Goal: Information Seeking & Learning: Learn about a topic

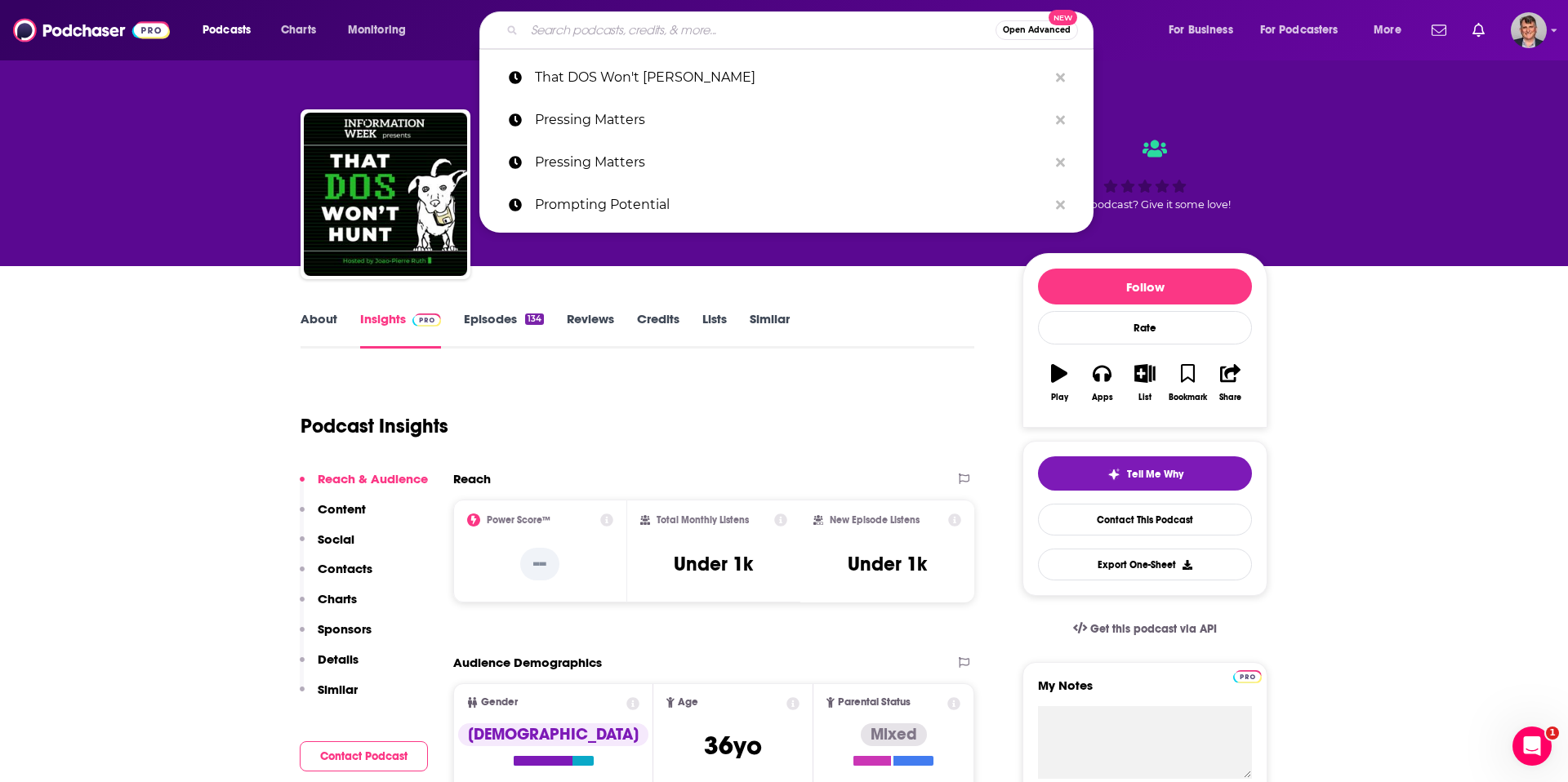
click at [645, 32] on input "Search podcasts, credits, & more..." at bounding box center [759, 30] width 471 height 26
paste input "The Identity Jedi Show"
type input "The Identity Jedi Show"
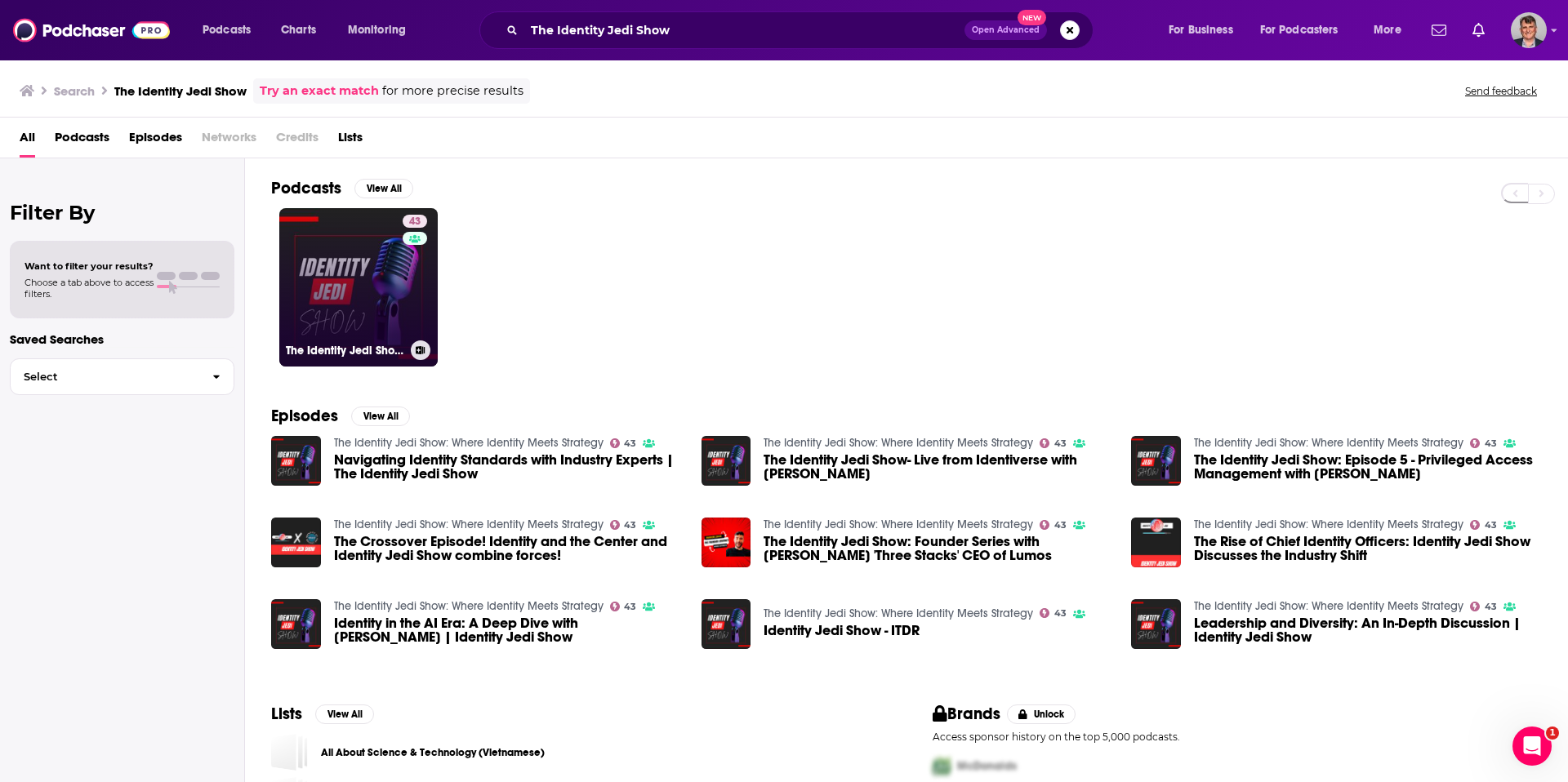
click at [412, 337] on link "43 The Identity Jedi Show: Where Identity Meets Strategy" at bounding box center [359, 287] width 159 height 159
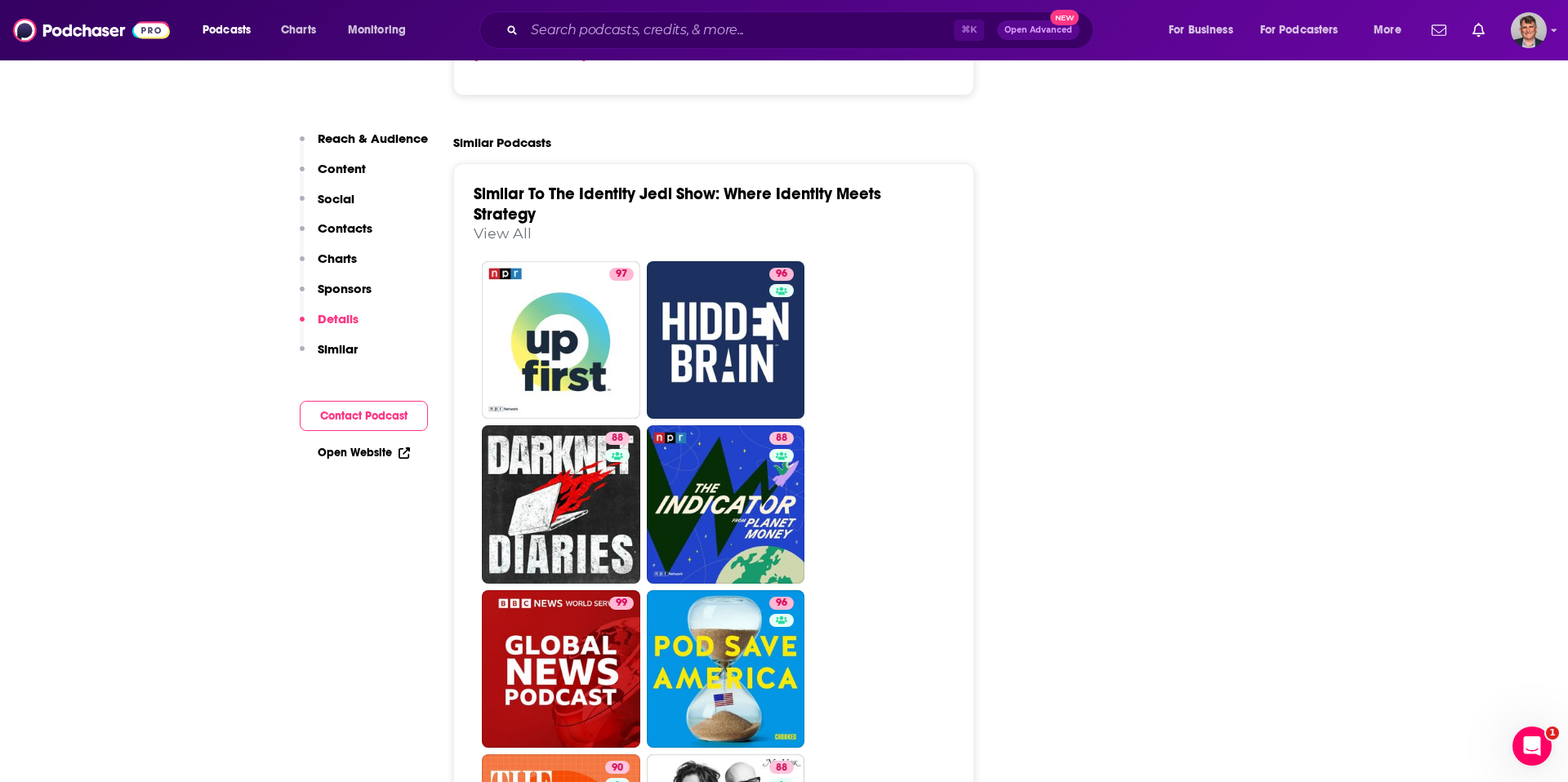
scroll to position [2285, 0]
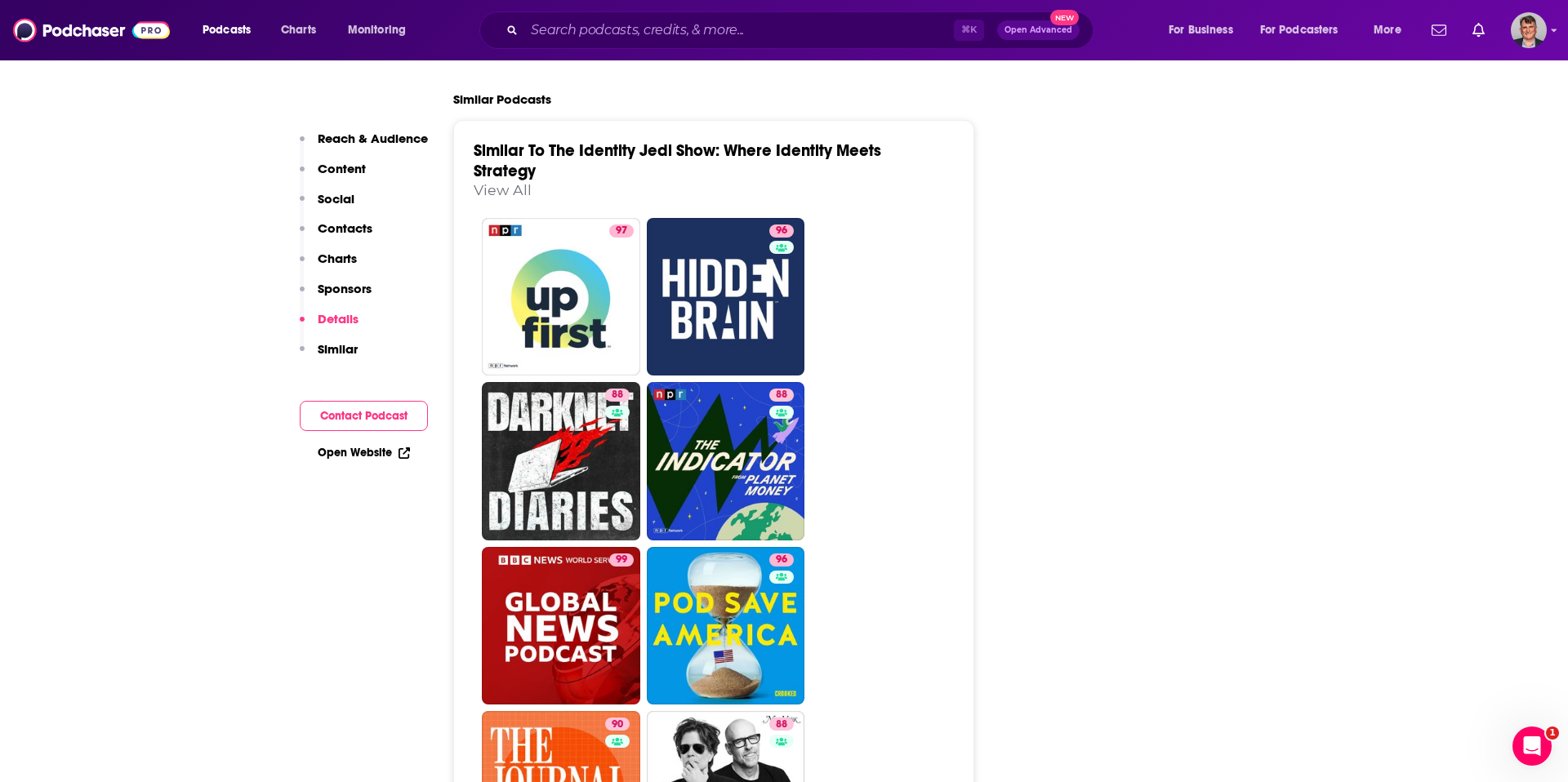
click at [490, 18] on link "[DOMAIN_NAME]" at bounding box center [530, 11] width 113 height 16
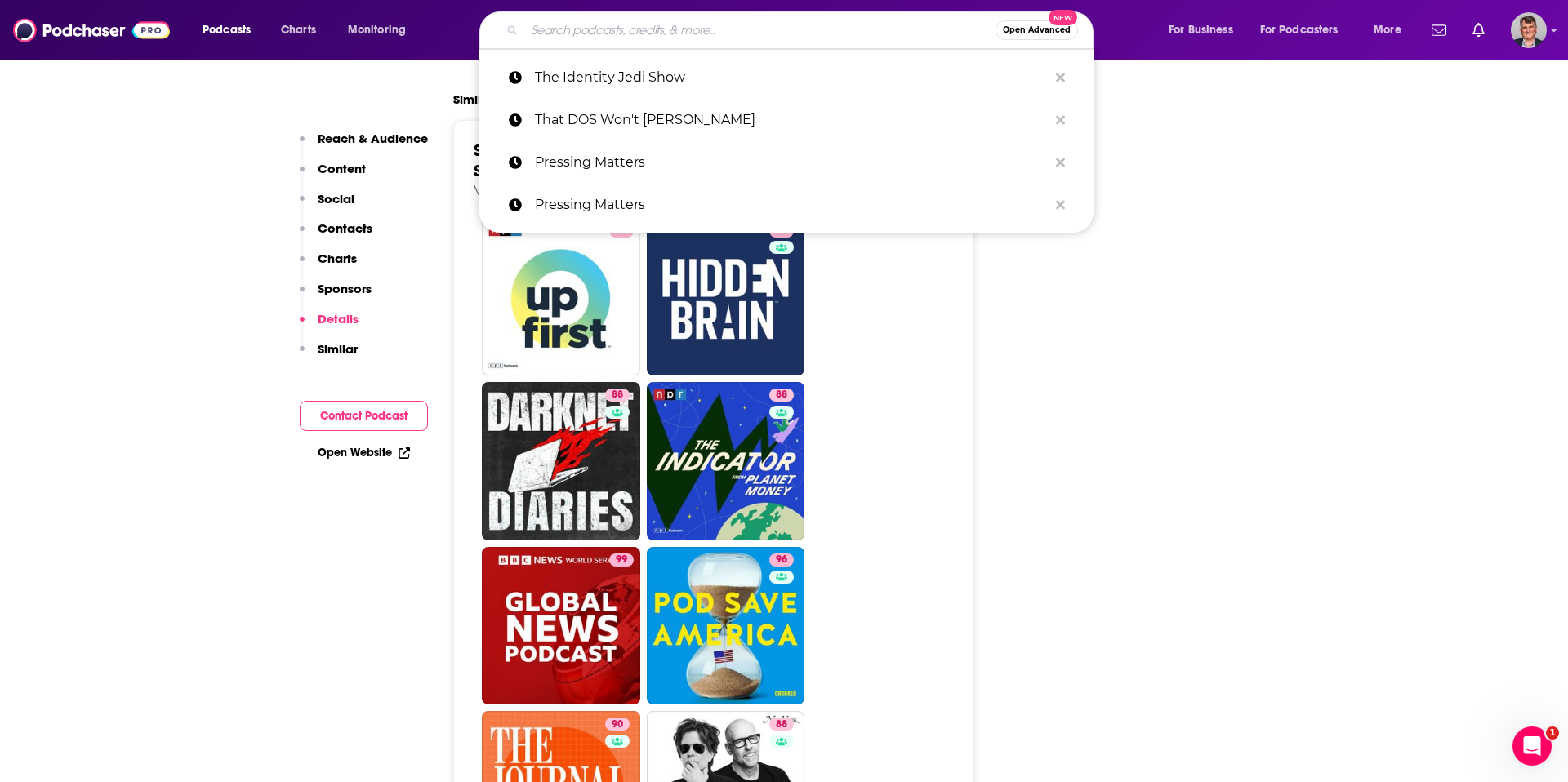
click at [610, 34] on input "Search podcasts, credits, & more..." at bounding box center [759, 30] width 471 height 26
paste input "Identity at the Center"
type input "Identity at the Center"
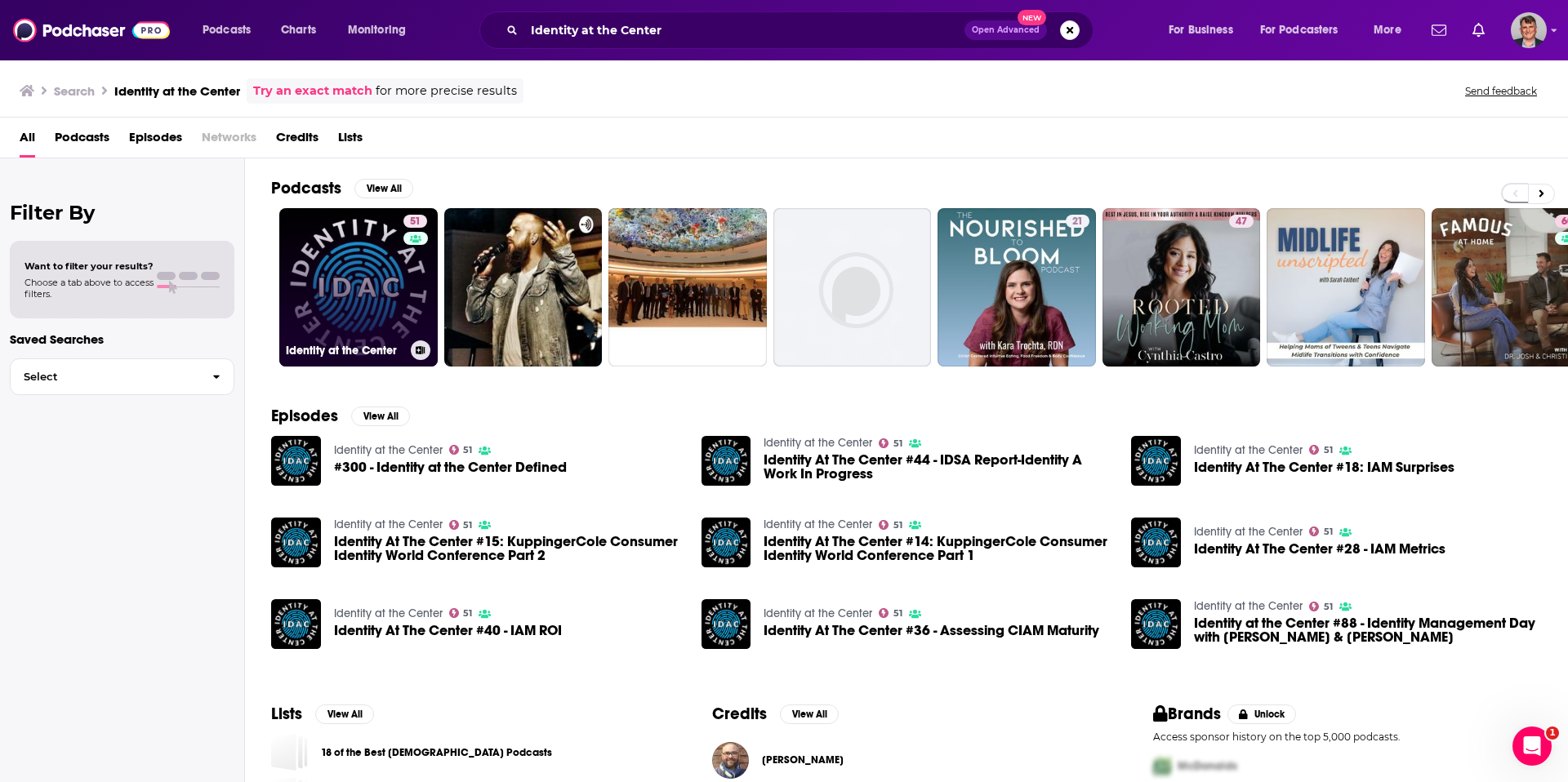
click at [401, 328] on link "51 Identity at the Center" at bounding box center [359, 287] width 159 height 159
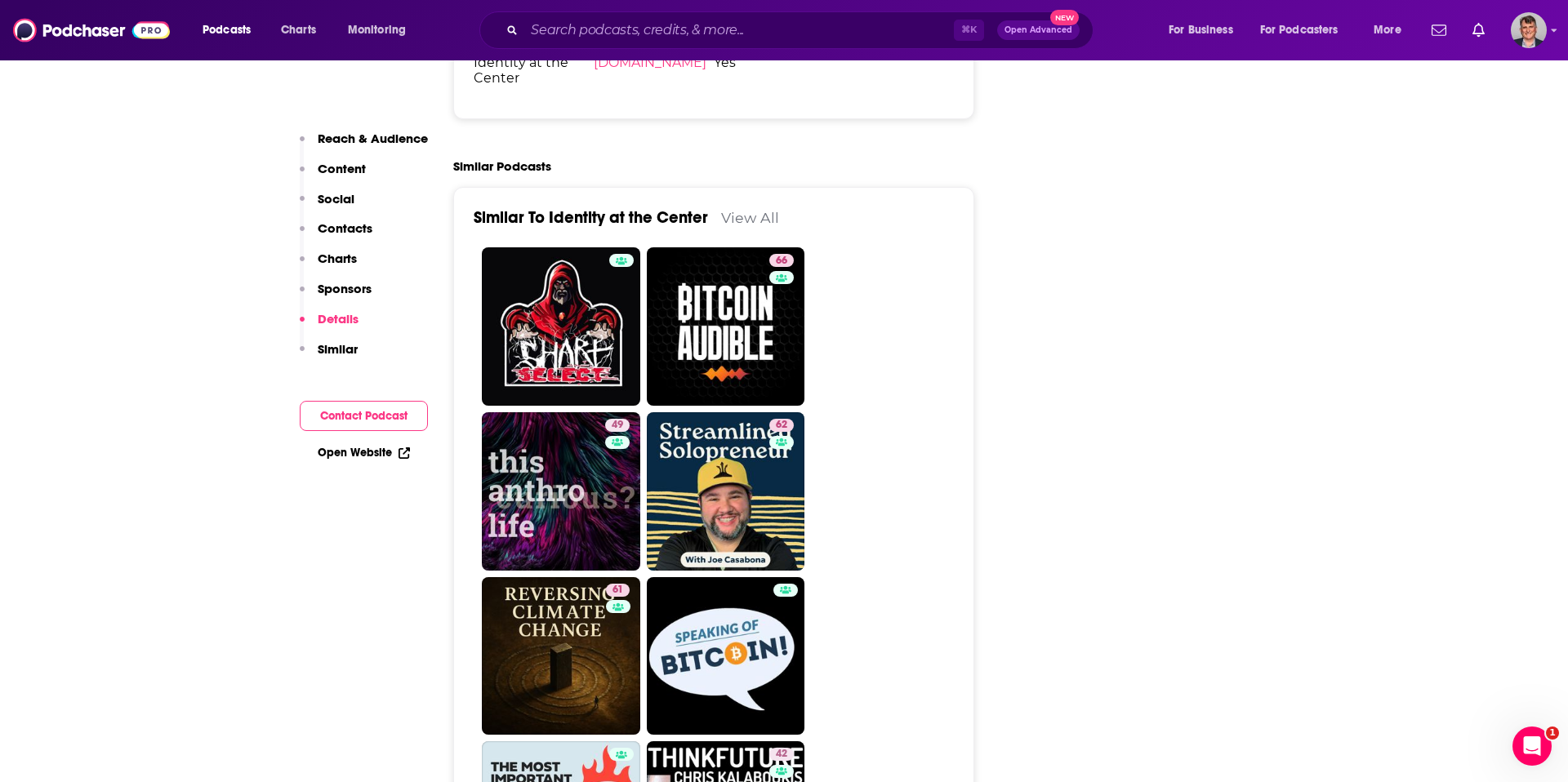
scroll to position [2570, 0]
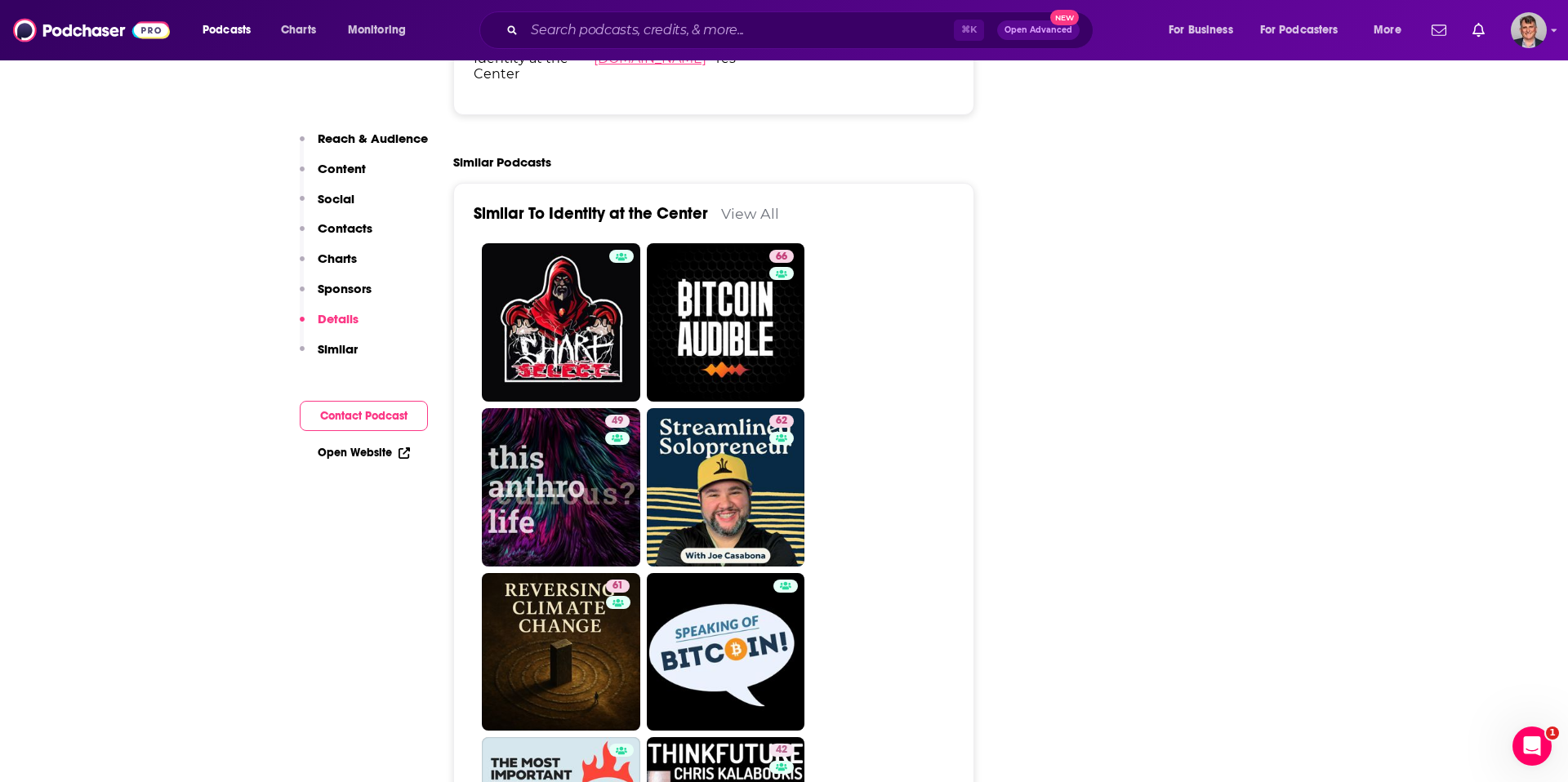
click at [602, 66] on link "[DOMAIN_NAME]" at bounding box center [650, 58] width 113 height 16
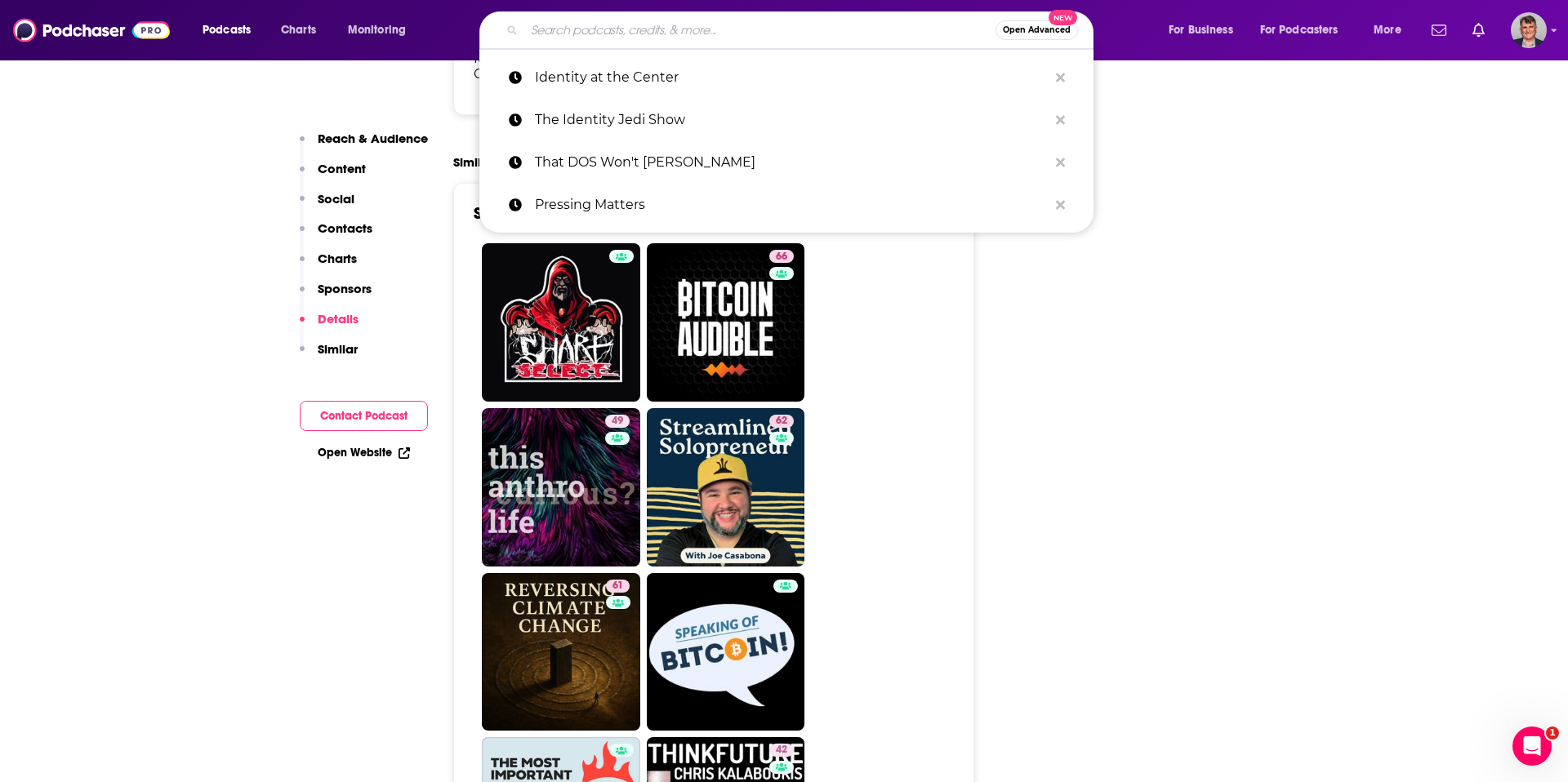
click at [596, 33] on input "Search podcasts, credits, & more..." at bounding box center [759, 30] width 471 height 26
paste input "Decoded: Unlocking Identity and Access Management"
type input "Decoded: Unlocking Identity and Access Management"
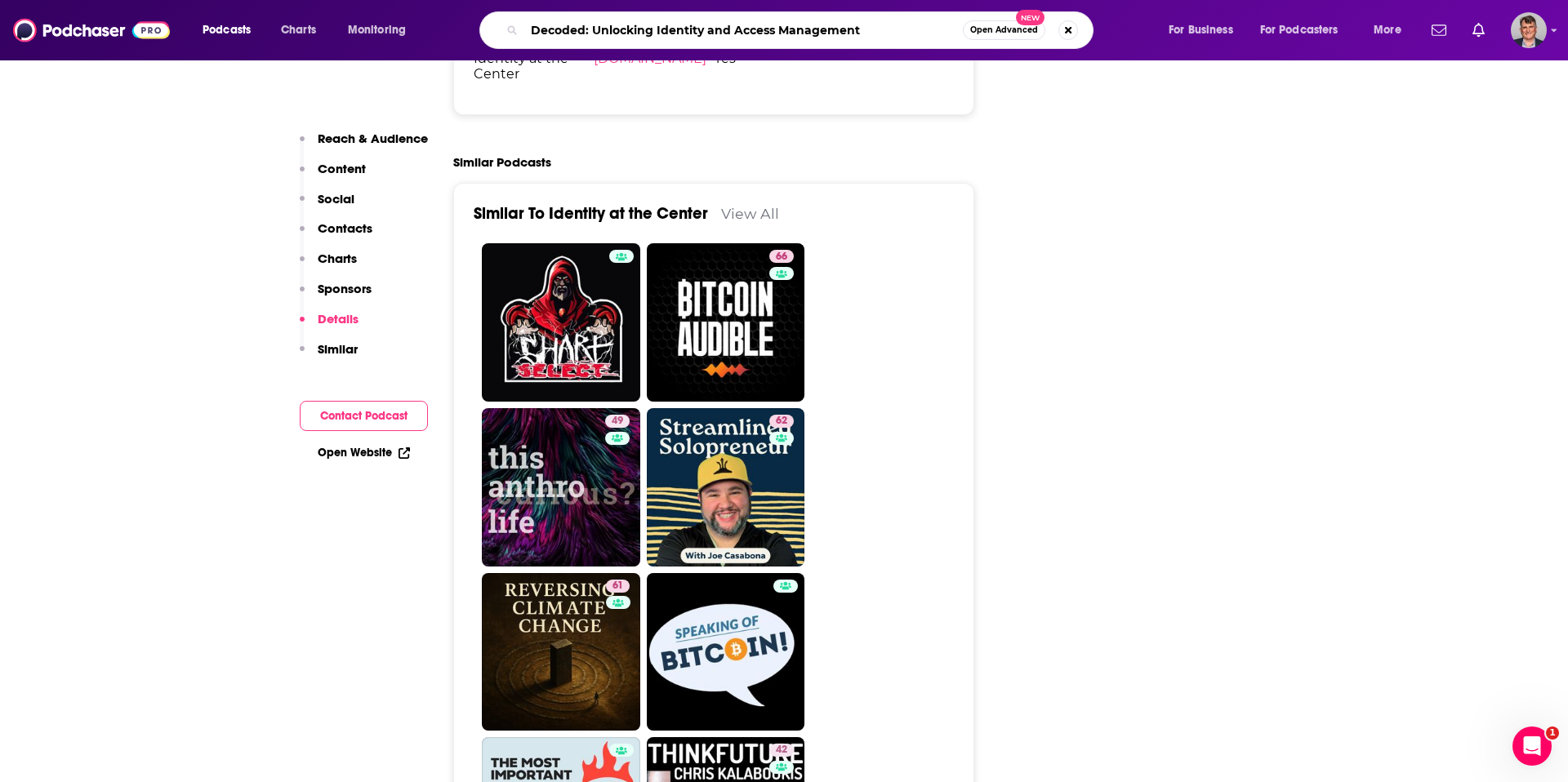
scroll to position [0, 120]
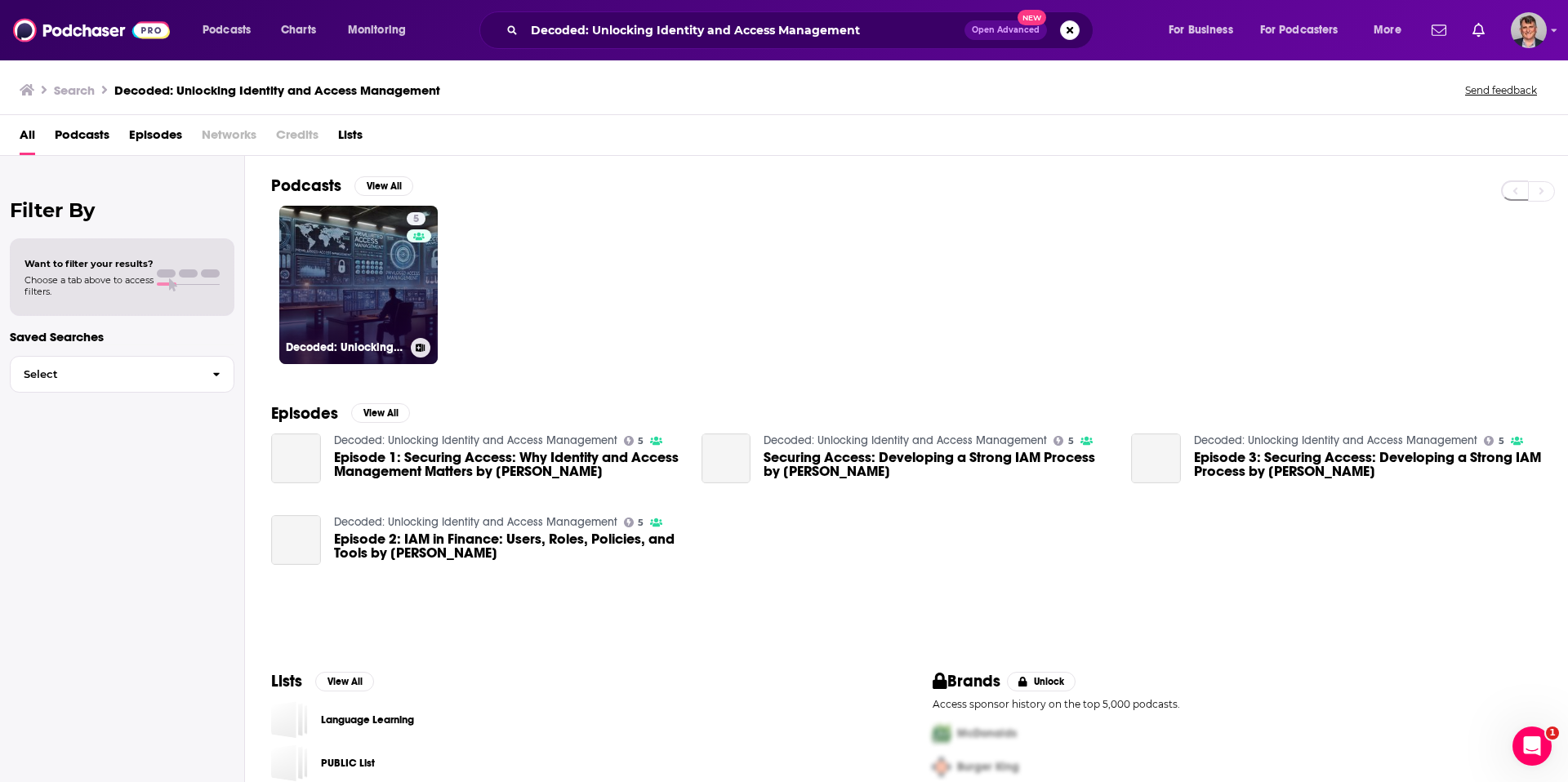
click at [421, 333] on link "5 Decoded: Unlocking Identity and Access Management" at bounding box center [359, 285] width 159 height 159
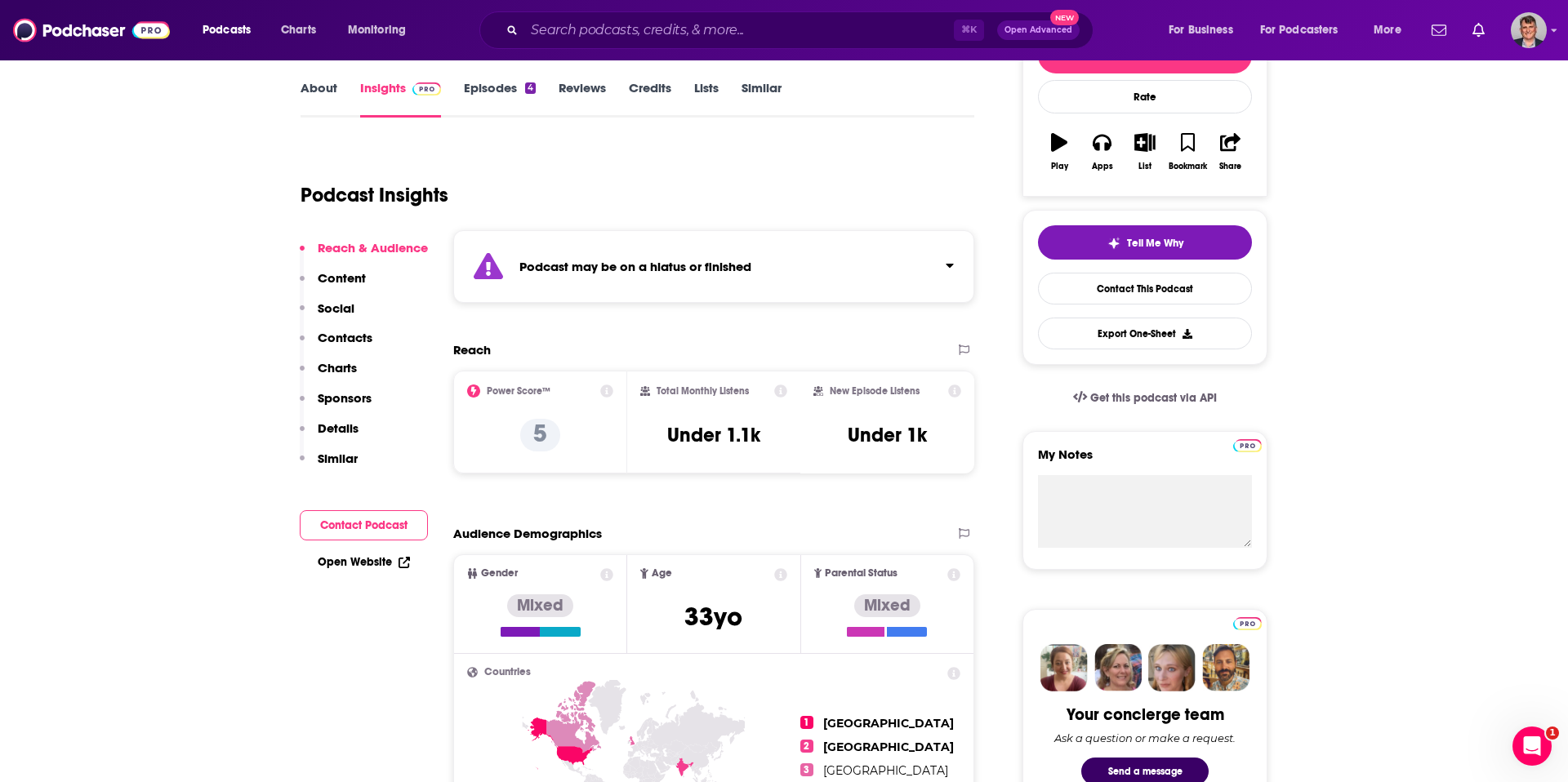
scroll to position [223, 0]
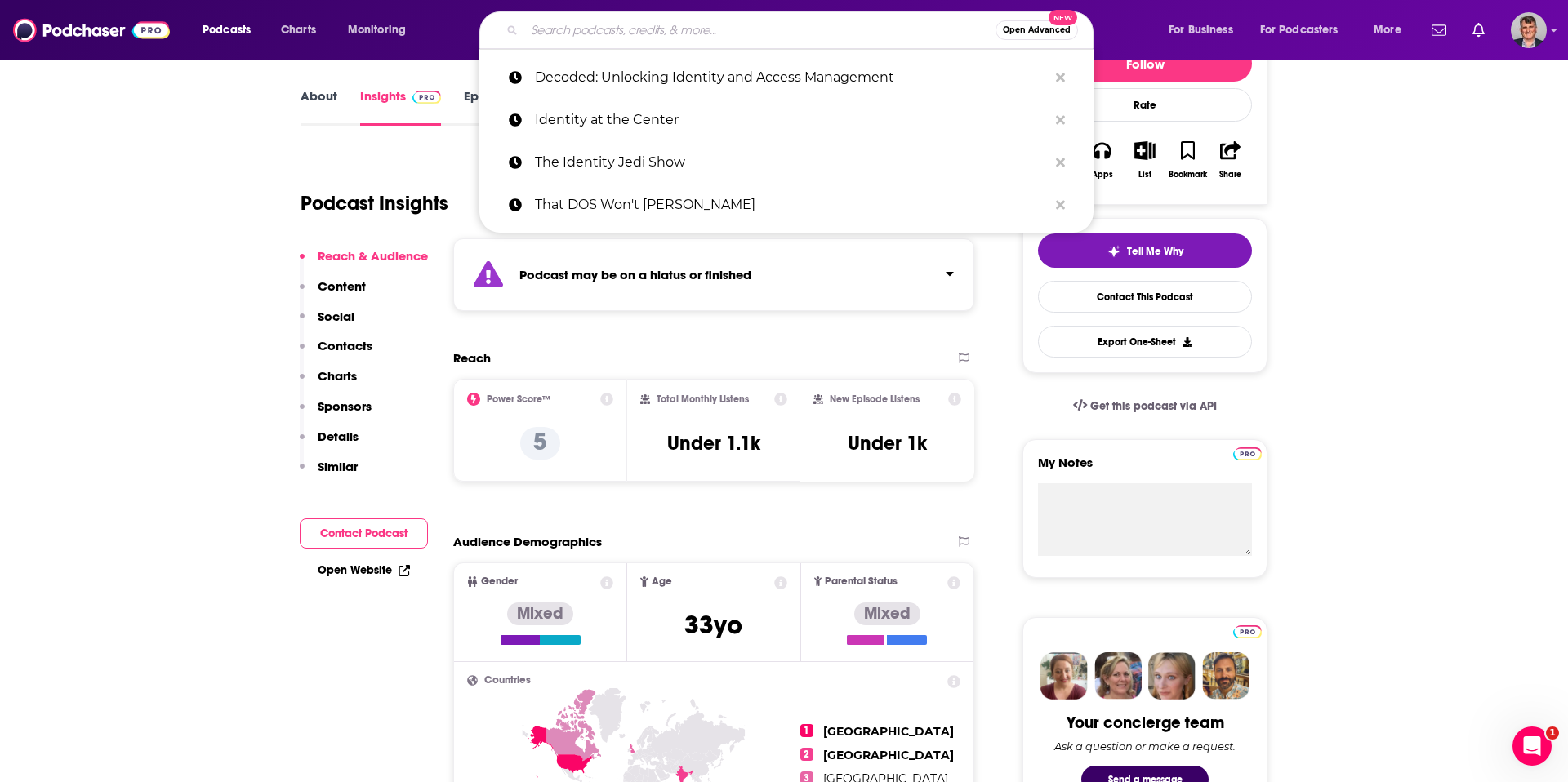
click at [619, 41] on input "Search podcasts, credits, & more..." at bounding box center [759, 30] width 471 height 26
paste input "All Things Internal Audit (Tech Series)"
type input "All Things Internal Audit (Tech Series)"
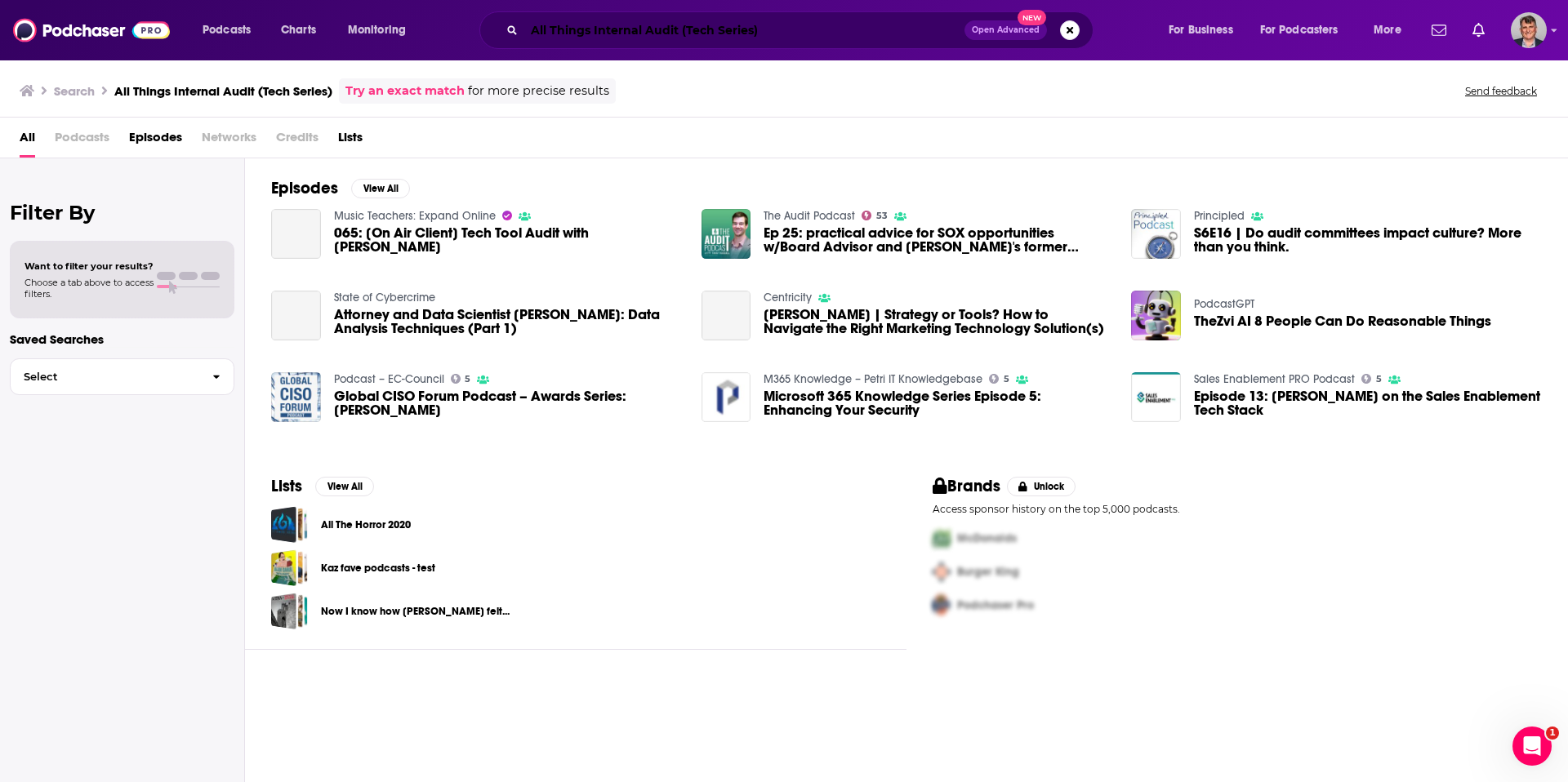
click at [859, 31] on input "All Things Internal Audit (Tech Series)" at bounding box center [744, 30] width 440 height 26
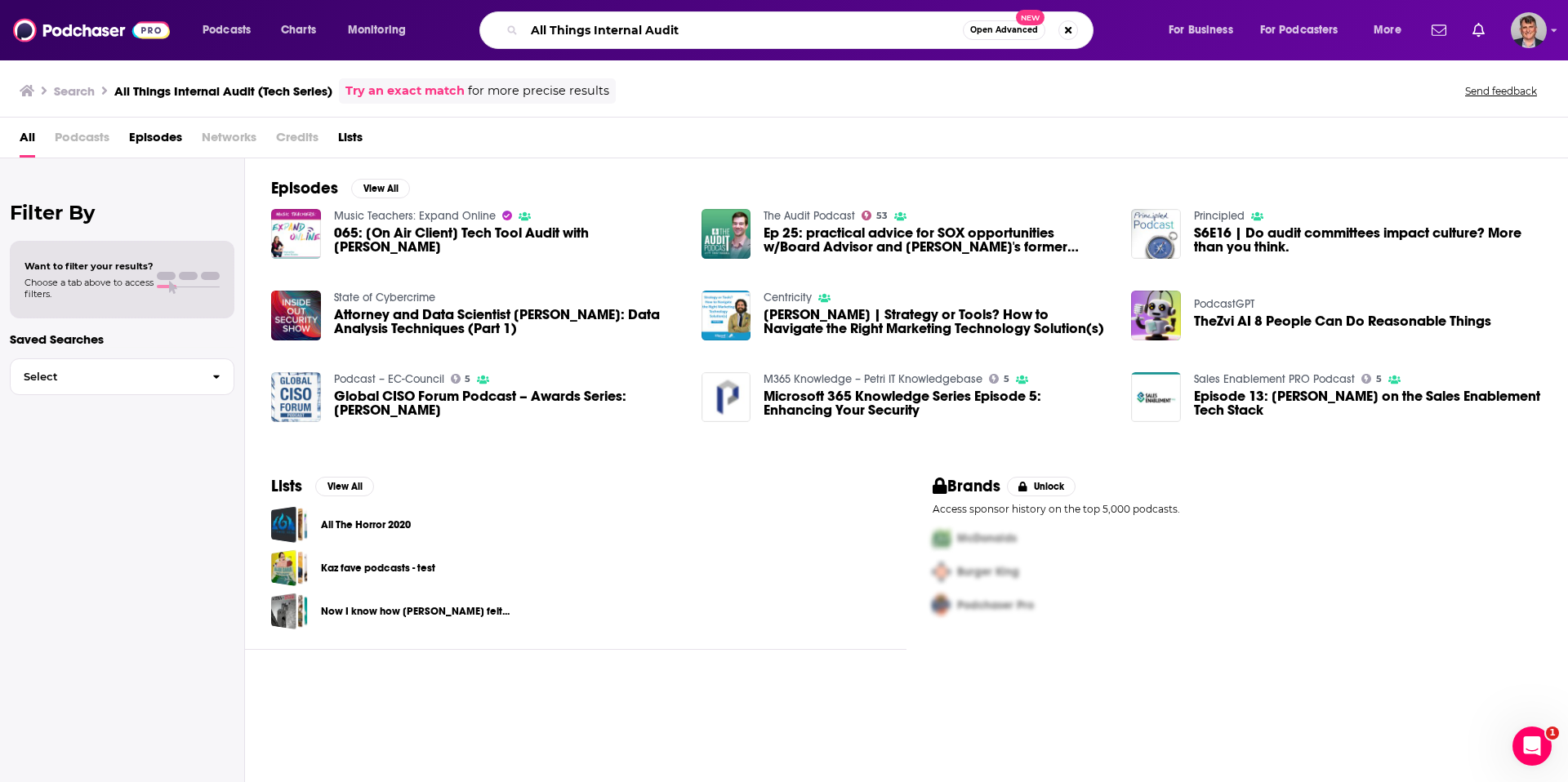
type input "All Things Internal Audit"
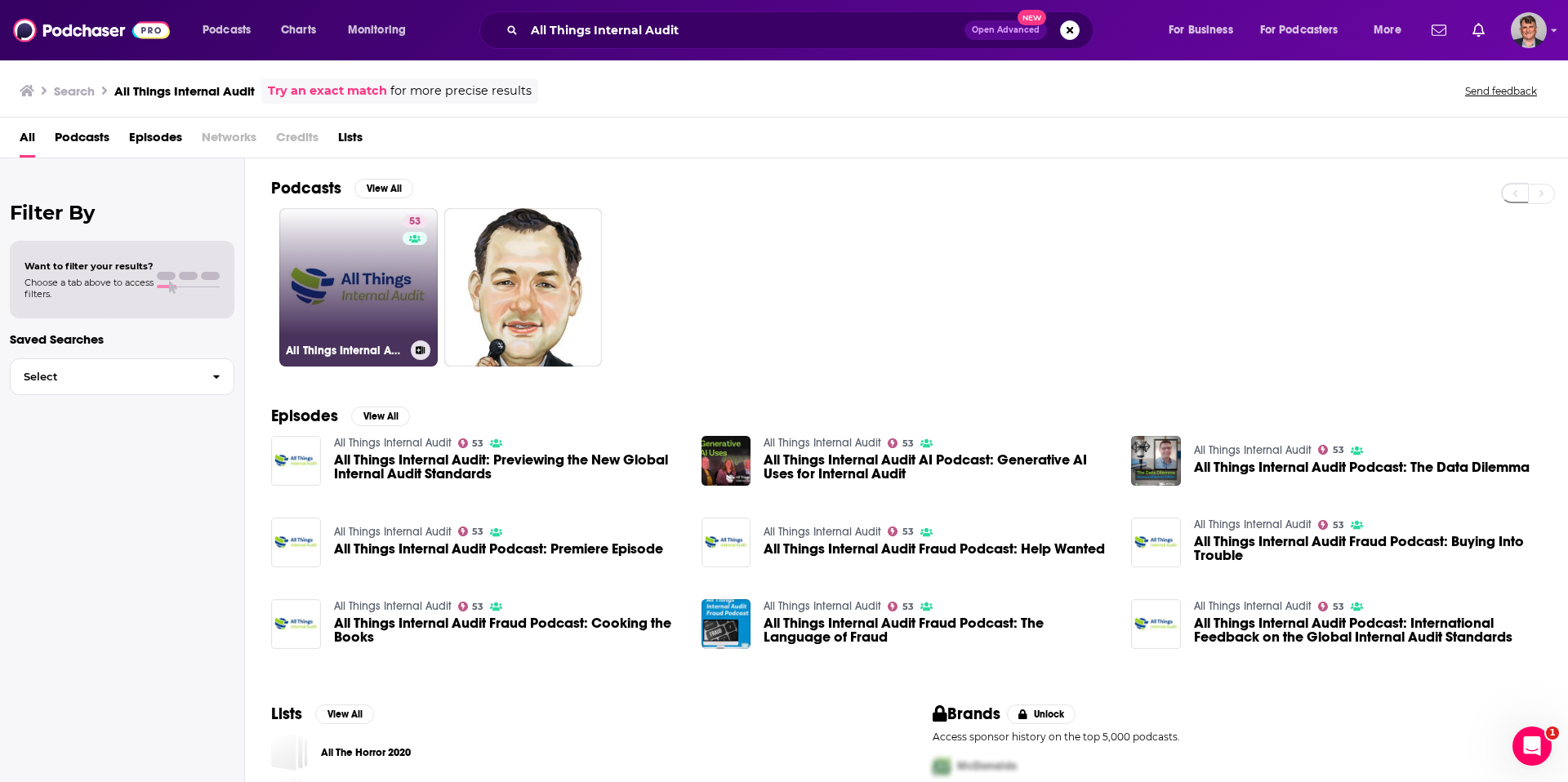
click at [370, 329] on link "53 All Things Internal Audit" at bounding box center [359, 287] width 159 height 159
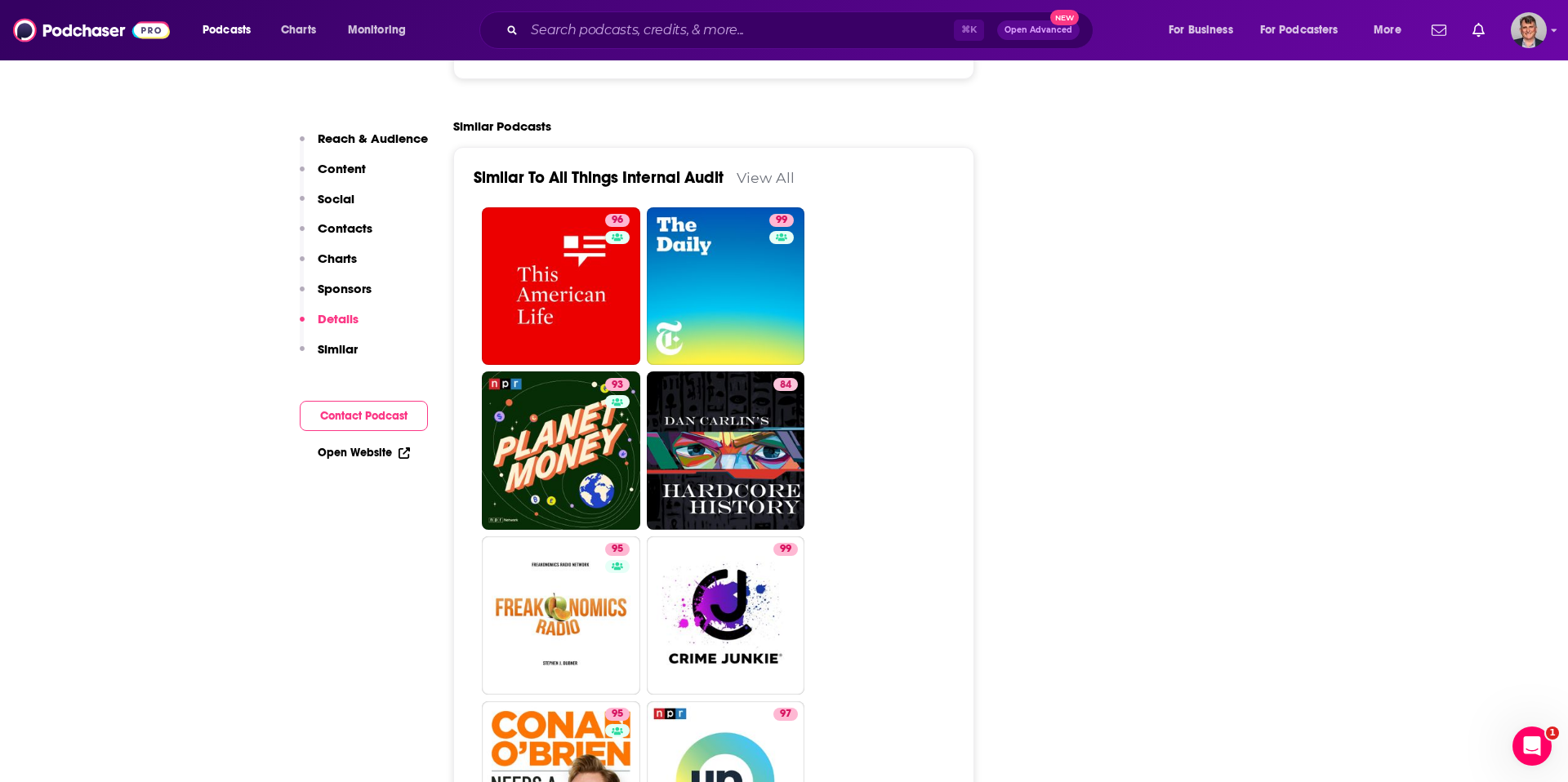
scroll to position [2509, 0]
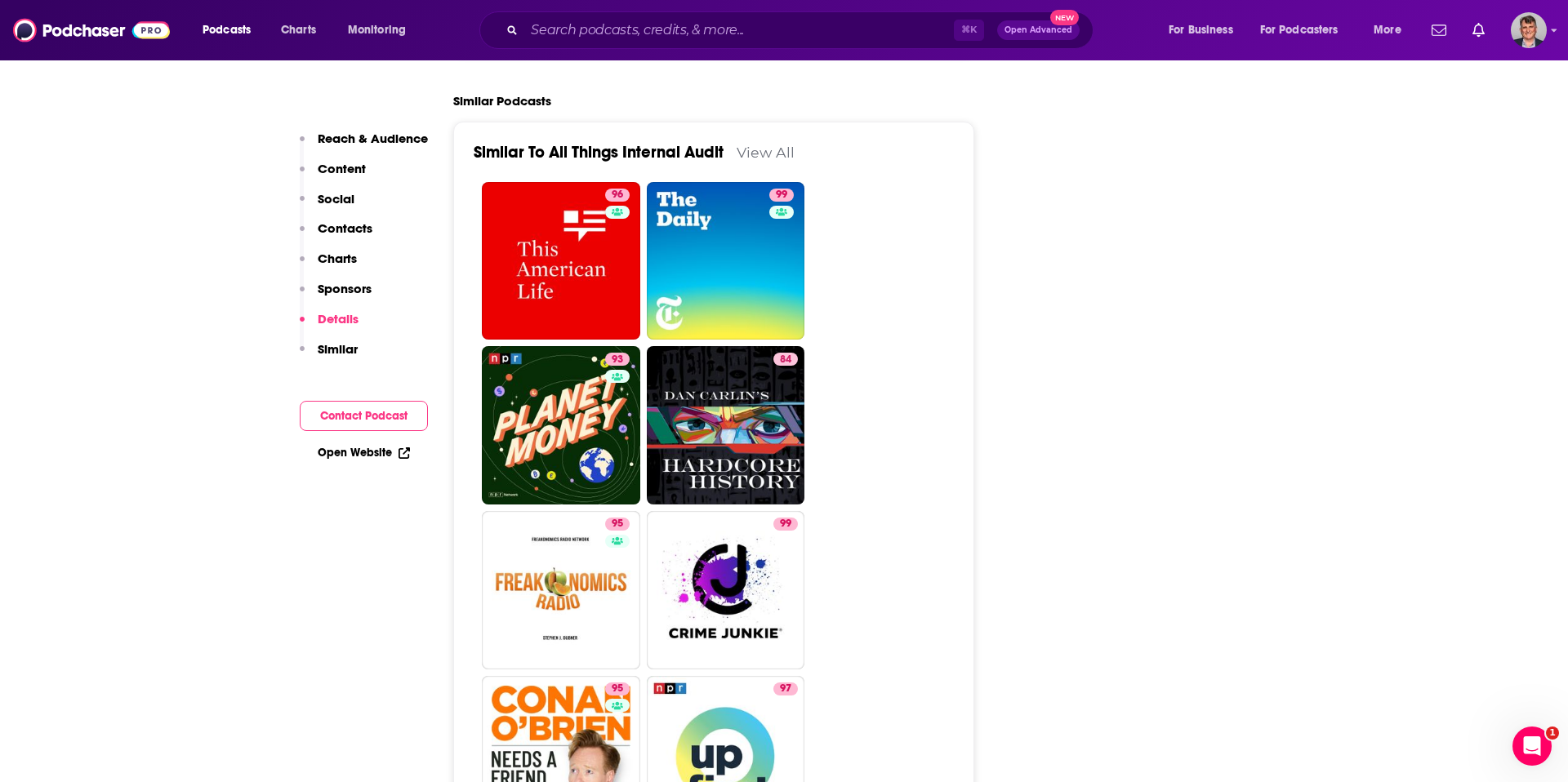
click at [474, 20] on link "[DOMAIN_NAME]" at bounding box center [530, 13] width 113 height 16
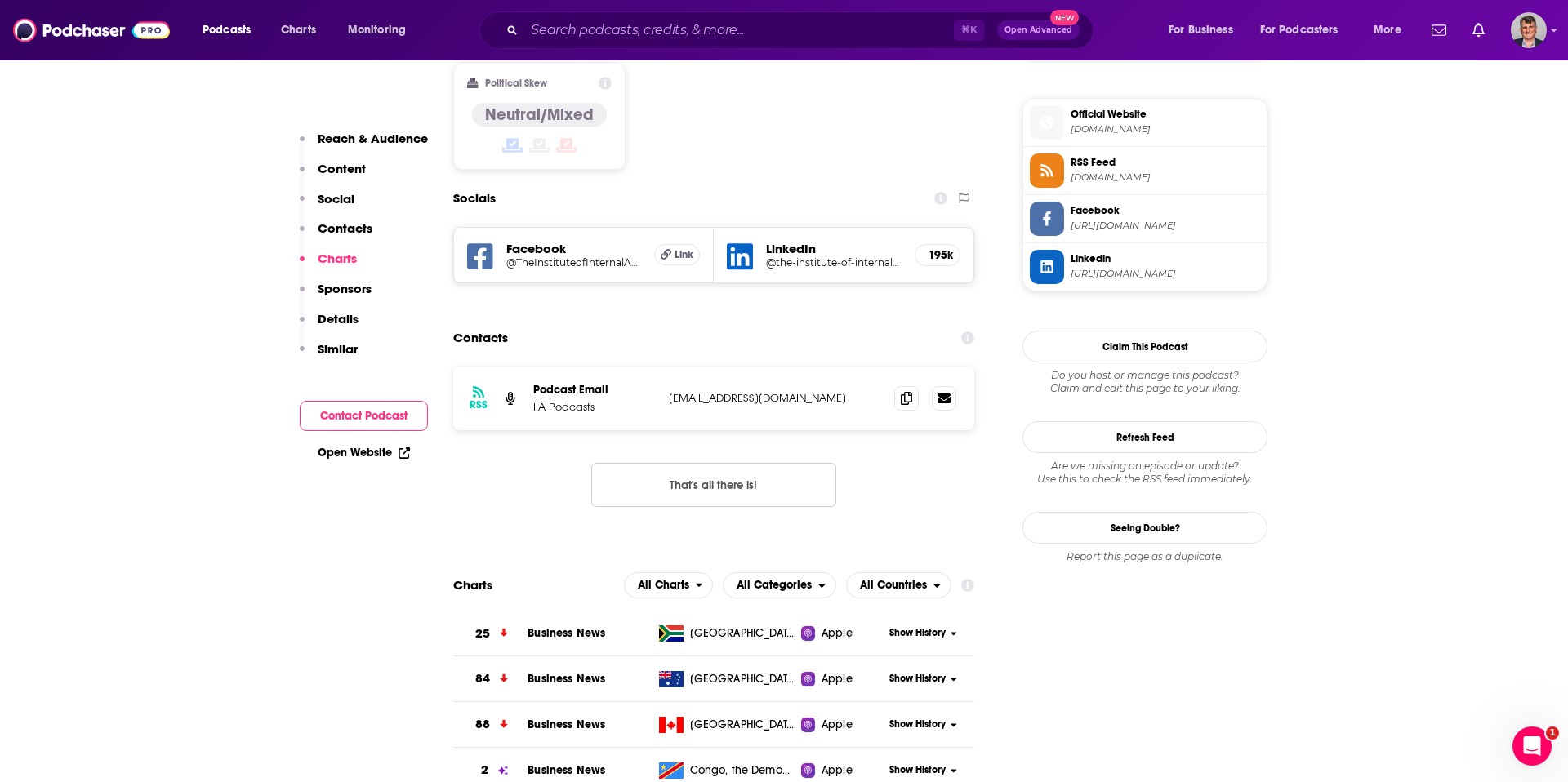
scroll to position [0, 0]
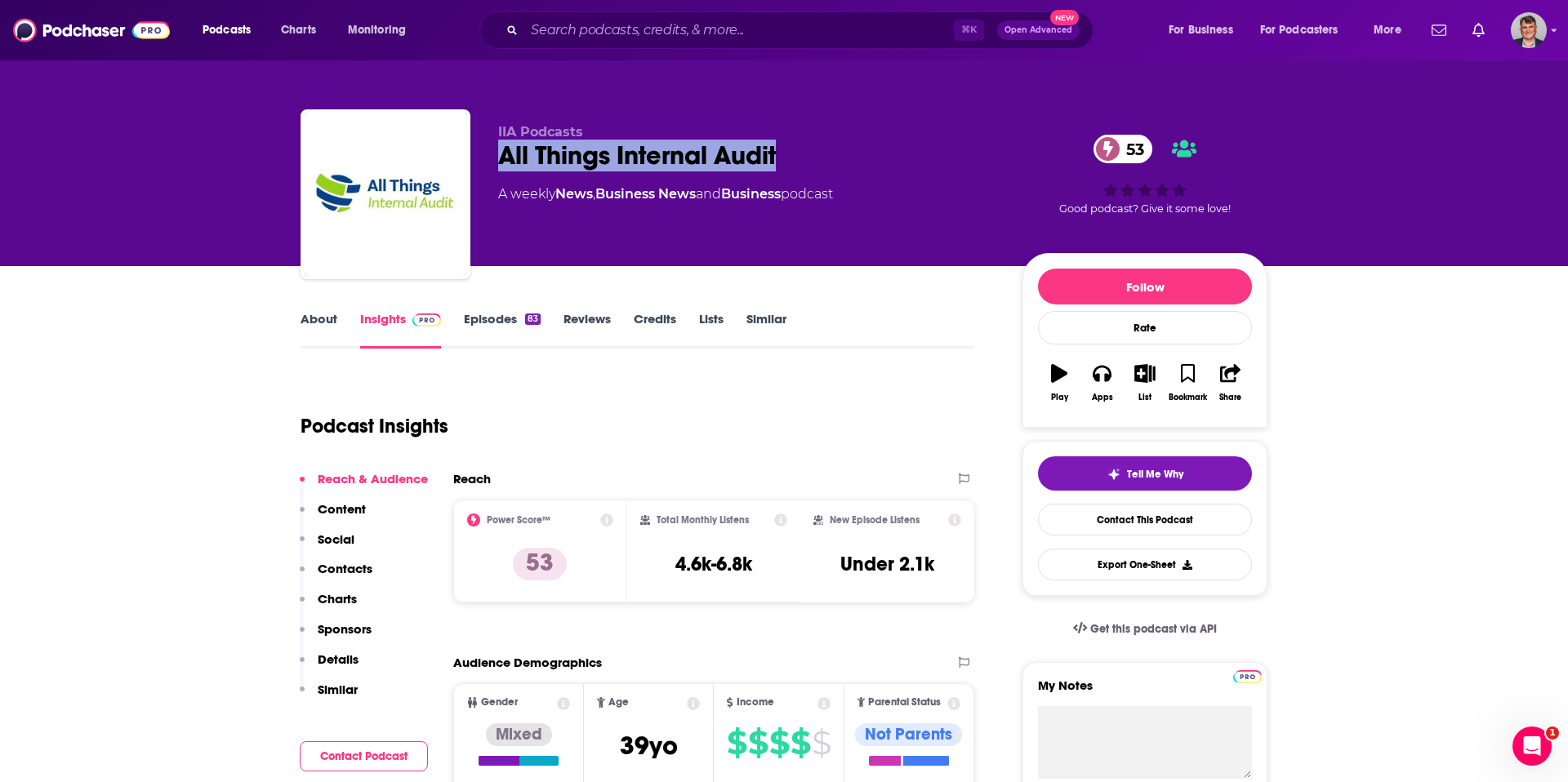
drag, startPoint x: 423, startPoint y: 181, endPoint x: 831, endPoint y: 188, distance: 408.1
click at [831, 188] on div "IIA Podcasts All Things Internal Audit 53 A weekly News , Business News and Bus…" at bounding box center [784, 197] width 967 height 176
copy h2 "All Things Internal Audit"
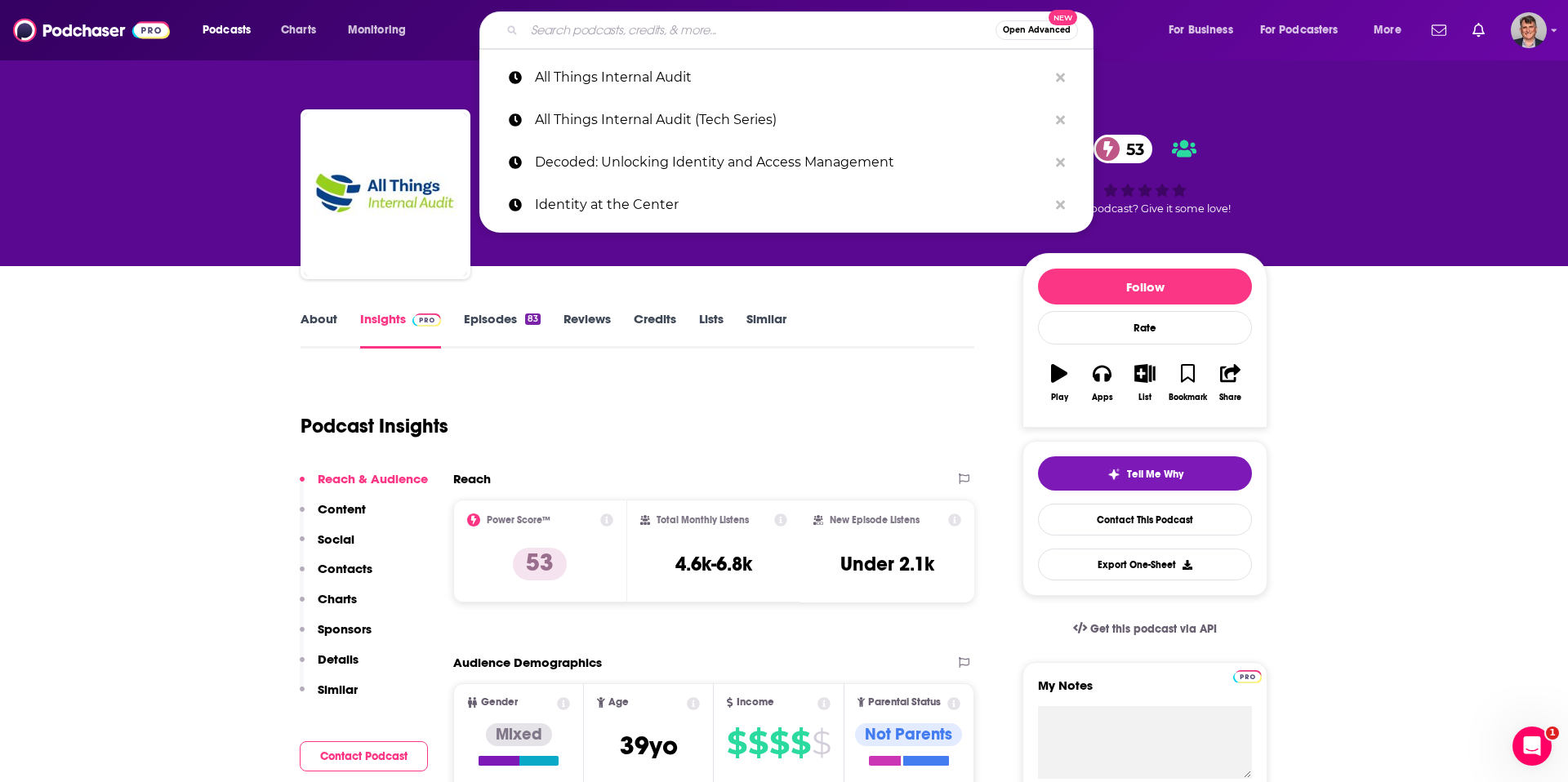
click at [588, 38] on input "Search podcasts, credits, & more..." at bounding box center [759, 30] width 471 height 26
paste input "AI Security Podcast"
type input "AI Security Podcast"
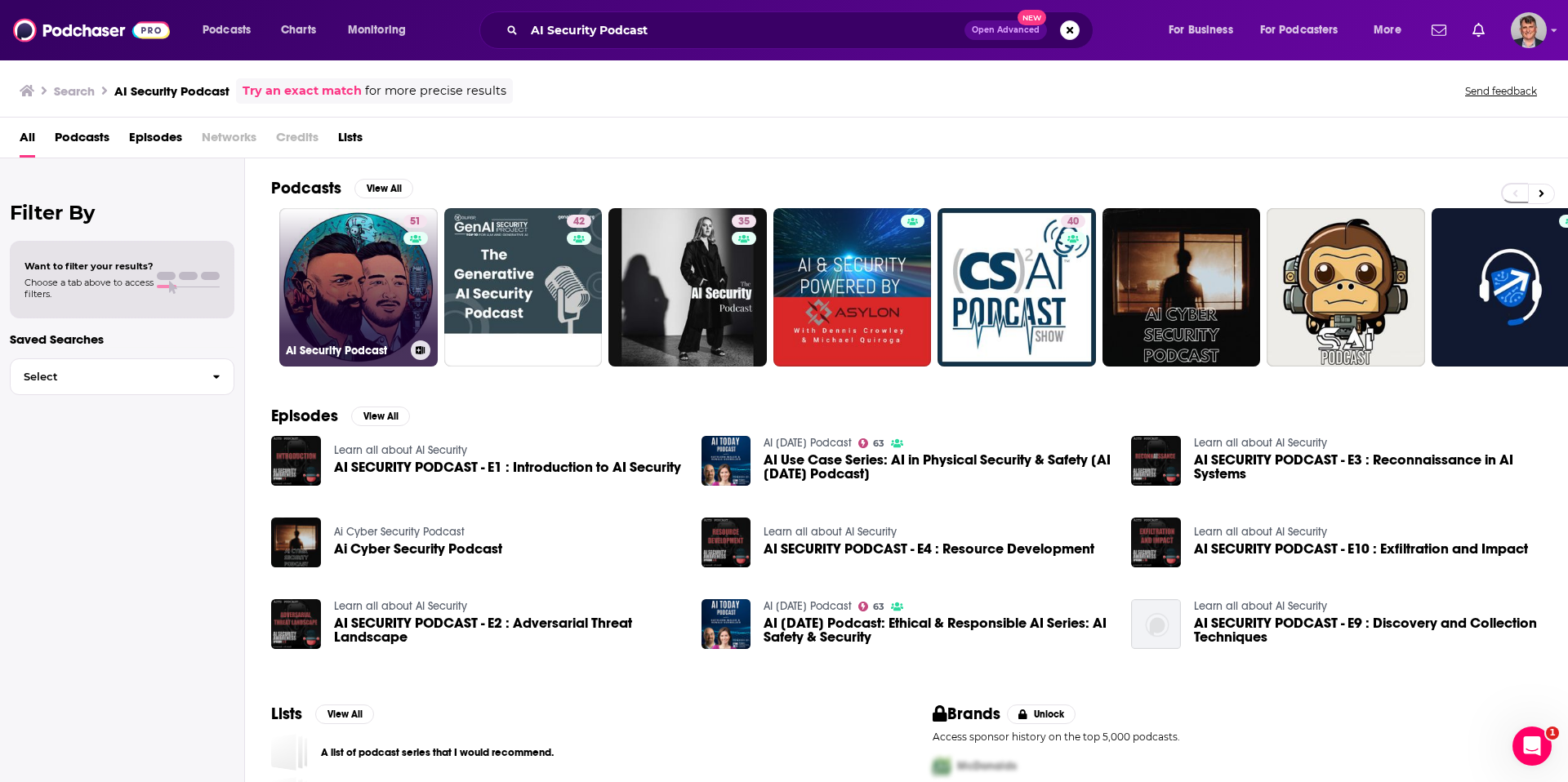
click at [438, 336] on link "51 AI Security Podcast" at bounding box center [359, 287] width 159 height 159
